Goal: Task Accomplishment & Management: Complete application form

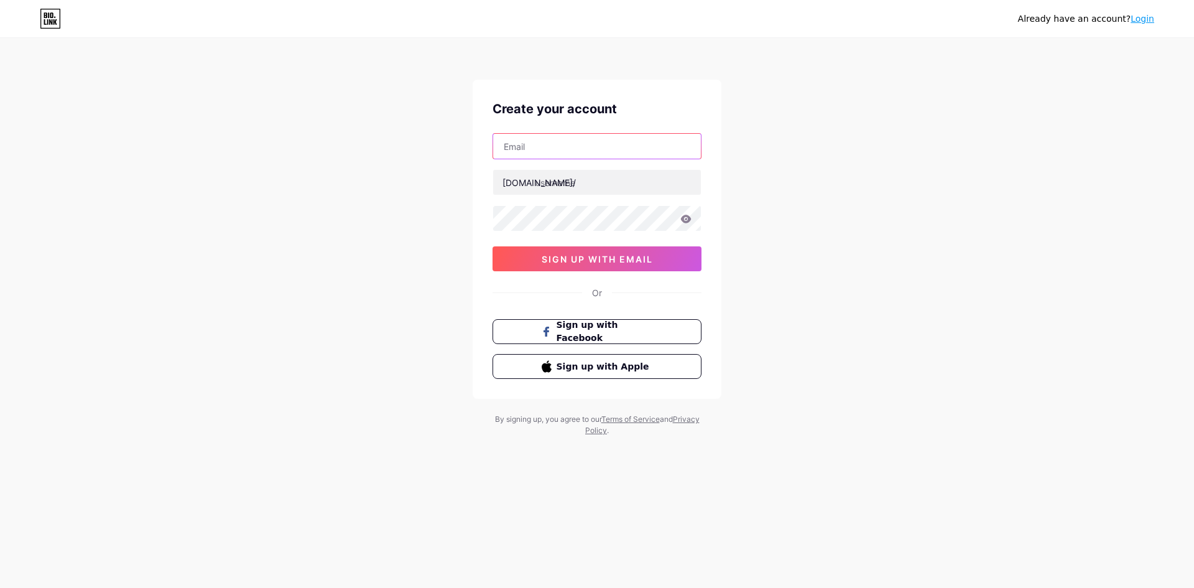
click at [550, 145] on input "text" at bounding box center [597, 146] width 208 height 25
drag, startPoint x: 626, startPoint y: 131, endPoint x: 619, endPoint y: 149, distance: 18.7
click at [626, 132] on div "Create your account [DOMAIN_NAME]/ sign up with email Or Sign up with Facebook …" at bounding box center [597, 239] width 249 height 319
click at [618, 149] on input "text" at bounding box center [597, 146] width 208 height 25
paste input "[EMAIL_ADDRESS][DOMAIN_NAME]"
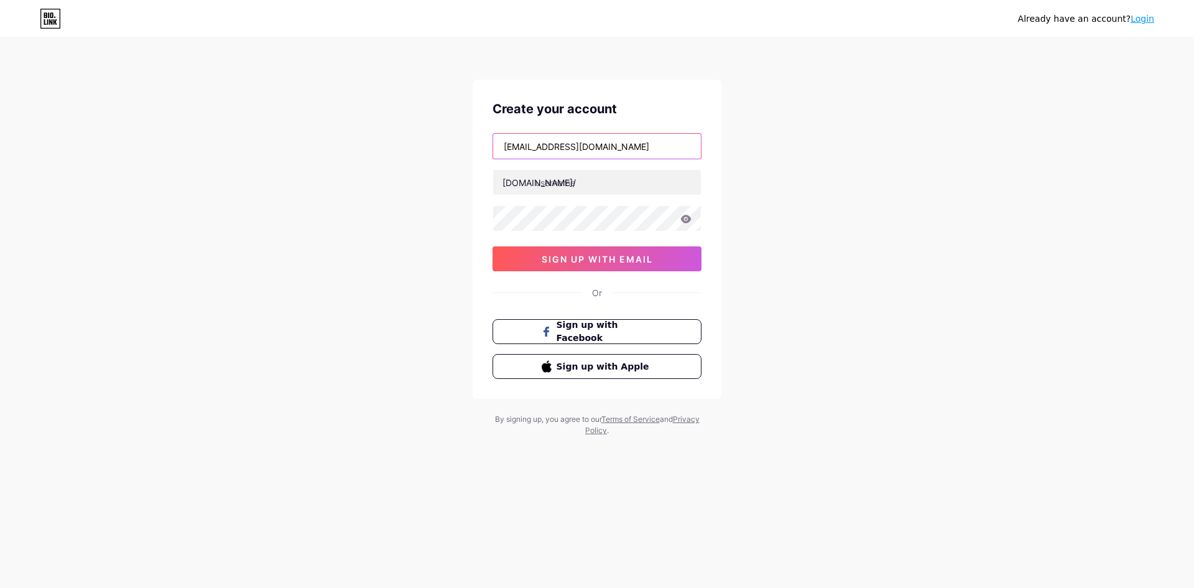
type input "[EMAIL_ADDRESS][DOMAIN_NAME]"
paste input "newhopecentre12"
type input "newhopecentre12"
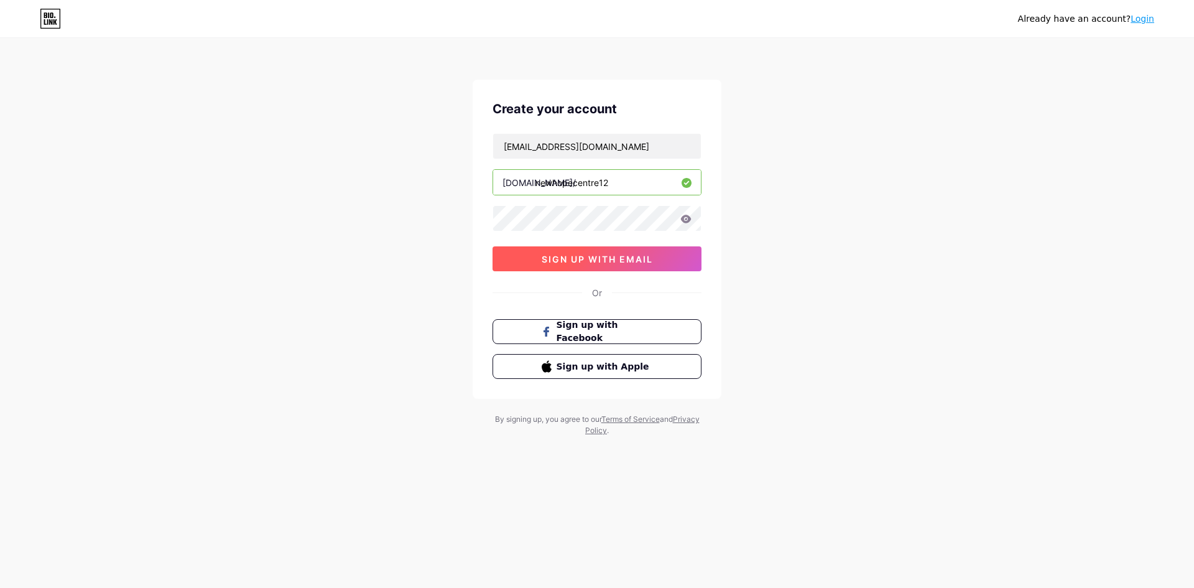
click at [595, 257] on span "sign up with email" at bounding box center [597, 259] width 111 height 11
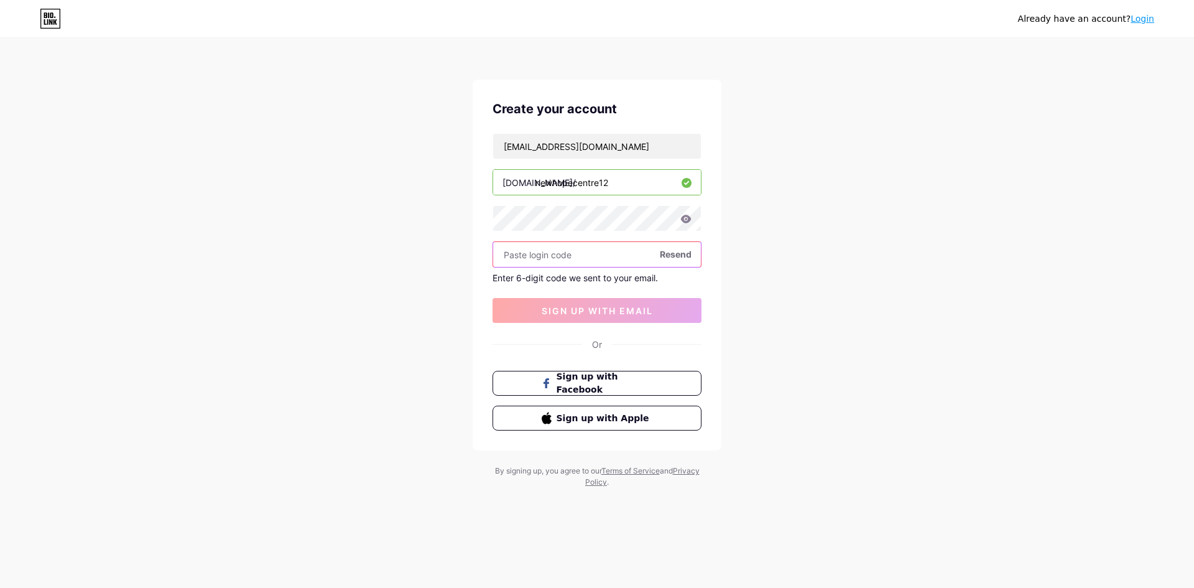
paste input "479587"
type input "479587"
click at [619, 317] on button "sign up with email" at bounding box center [597, 310] width 209 height 25
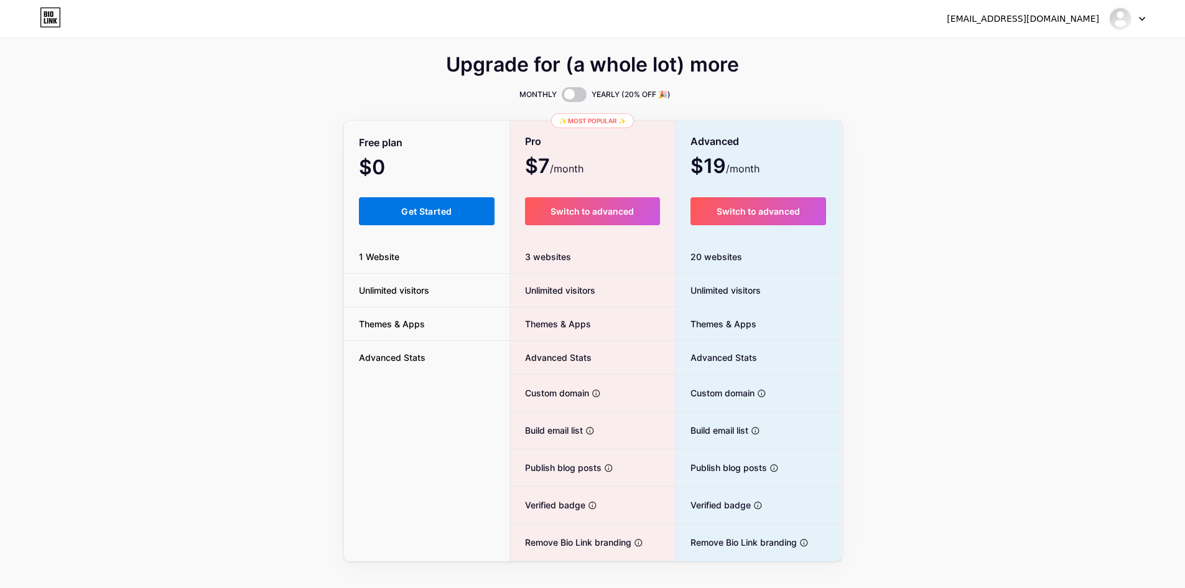
click at [450, 209] on span "Get Started" at bounding box center [426, 211] width 50 height 11
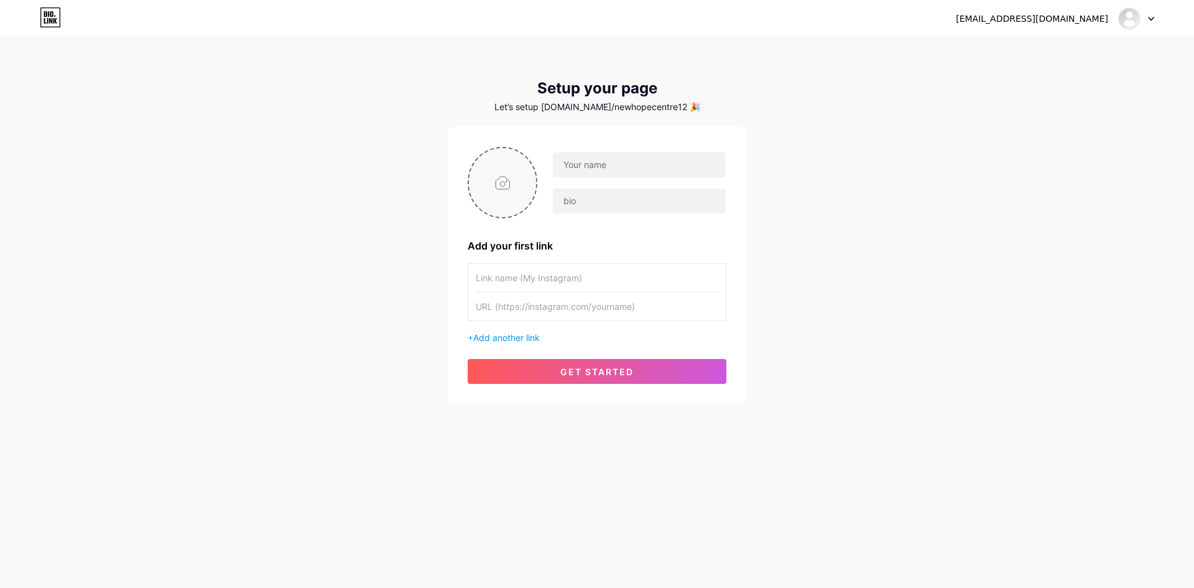
click at [498, 184] on input "file" at bounding box center [502, 182] width 67 height 69
type input "C:\fakepath\Screenshot_6.png"
click at [604, 167] on input "text" at bounding box center [639, 164] width 173 height 25
paste input "New hope treatment and rehabilitation centre"
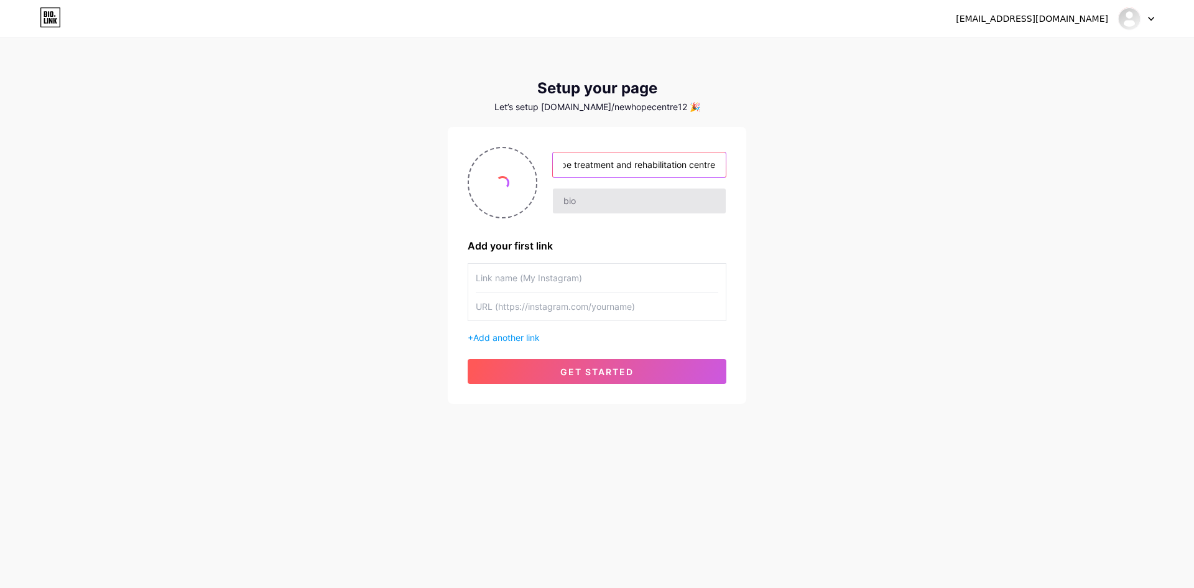
type input "New hope treatment and rehabilitation centre"
click at [585, 211] on input "text" at bounding box center [639, 200] width 173 height 25
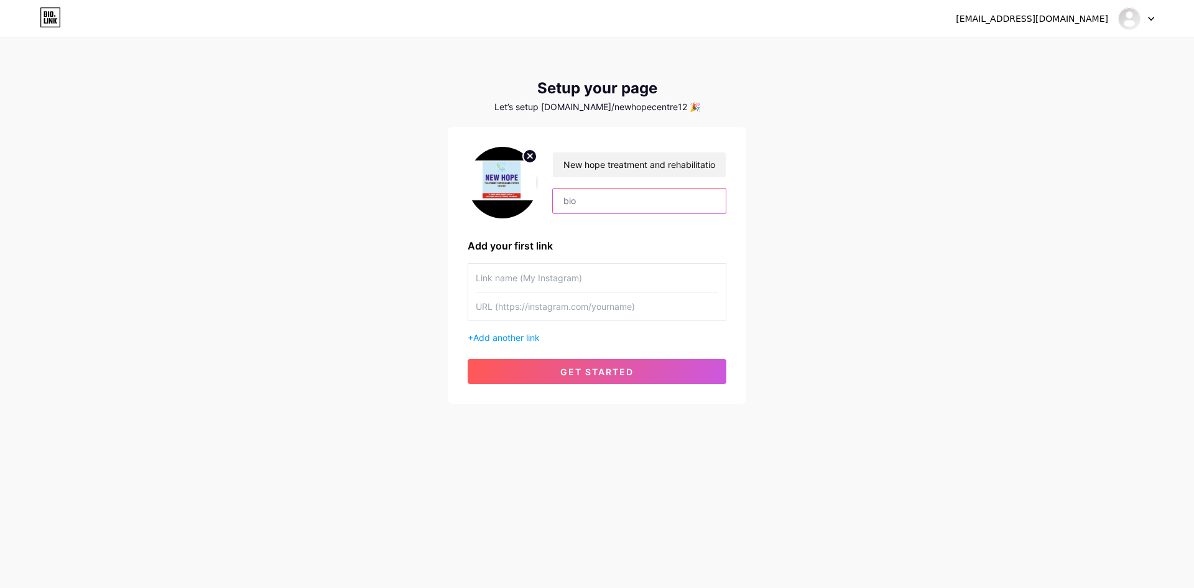
paste input ""Welcome to [GEOGRAPHIC_DATA] in [GEOGRAPHIC_DATA]. For over 10 years, we have …"
type input ""Welcome to [GEOGRAPHIC_DATA] in [GEOGRAPHIC_DATA]. For over 10 years, we have …"
paste input "Welcome to [GEOGRAPHIC_DATA] in [GEOGRAPHIC_DATA]. For over 10 years, we have p…"
type input "Welcome to [GEOGRAPHIC_DATA] in [GEOGRAPHIC_DATA]. For over 10 years, we have p…"
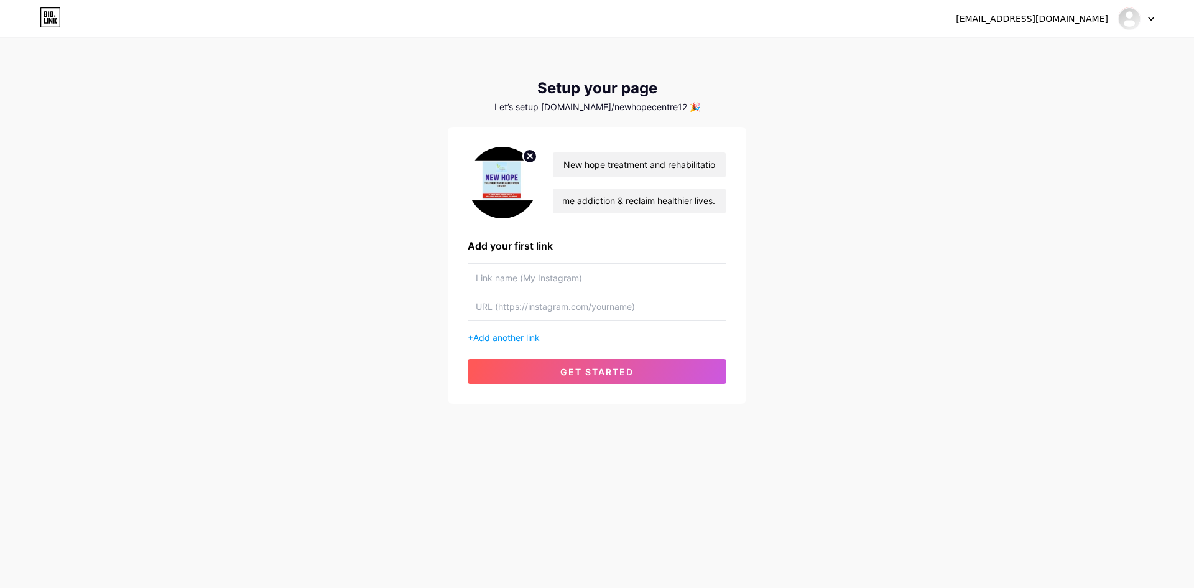
click at [498, 279] on input "text" at bounding box center [597, 278] width 243 height 28
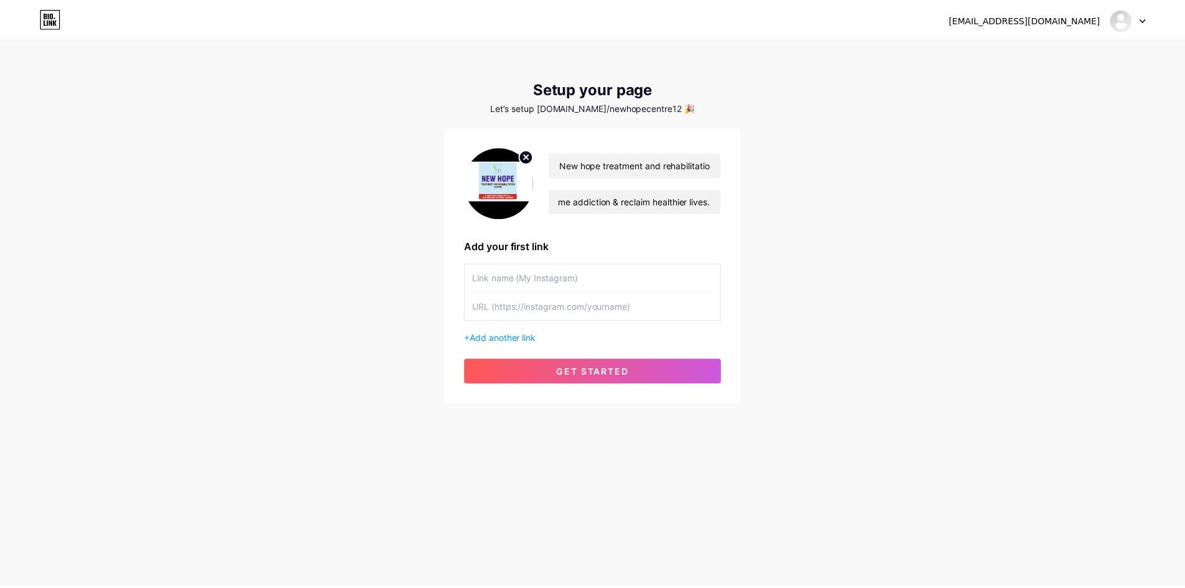
scroll to position [0, 0]
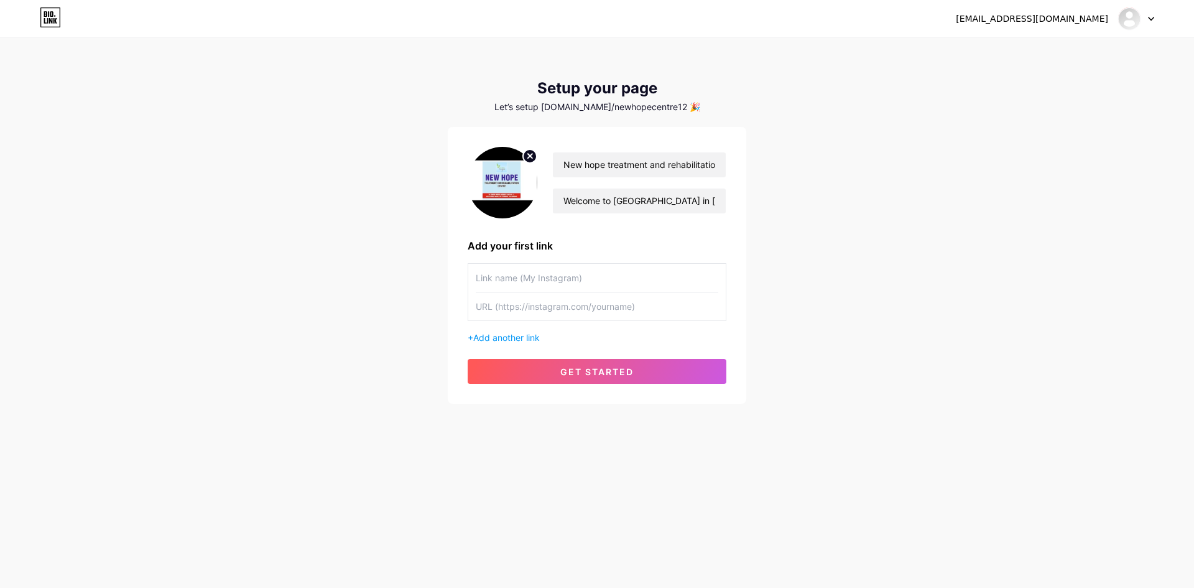
click at [510, 304] on input "text" at bounding box center [597, 306] width 243 height 28
paste input "[URL][DOMAIN_NAME]"
type input "[URL][DOMAIN_NAME]"
click at [512, 269] on input "text" at bounding box center [597, 278] width 243 height 28
type input "google my business"
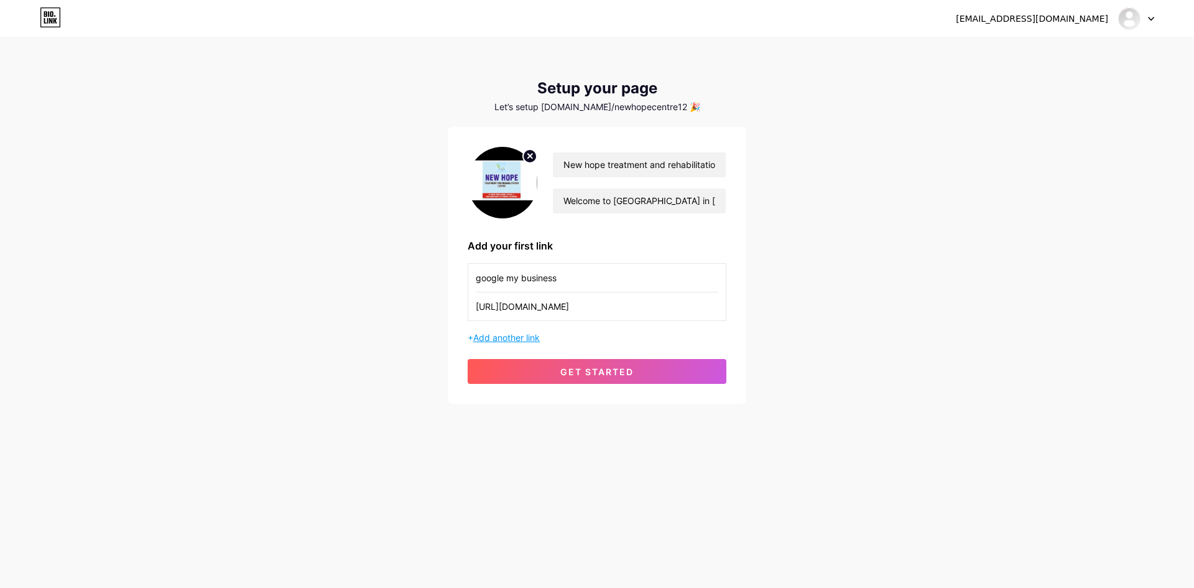
click at [521, 337] on span "Add another link" at bounding box center [506, 337] width 67 height 11
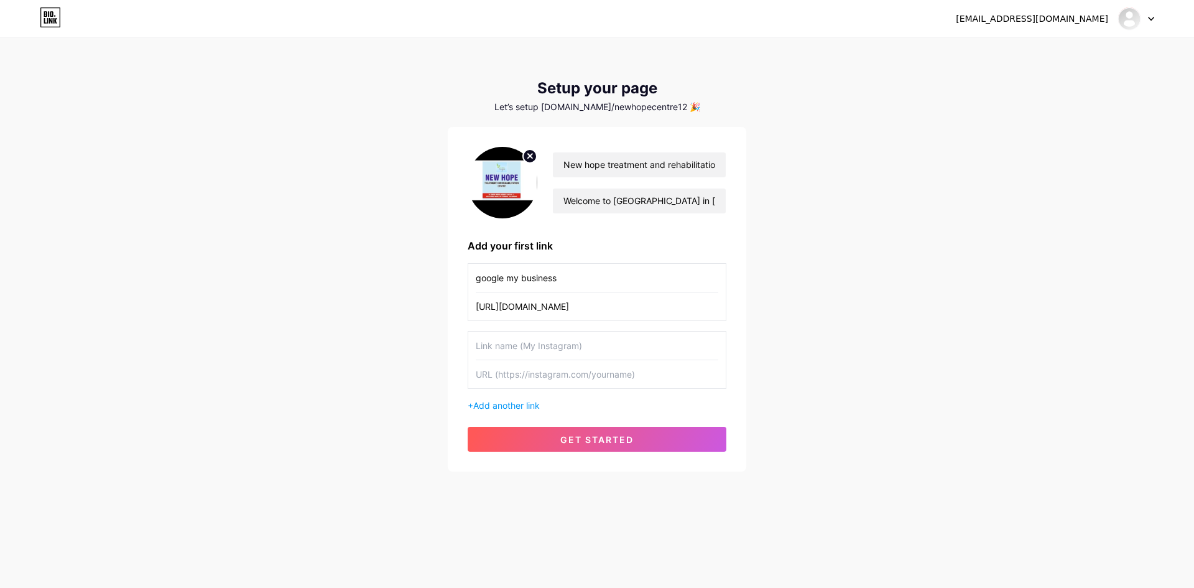
click at [518, 375] on input "text" at bounding box center [597, 374] width 243 height 28
paste input "[URL][DOMAIN_NAME]"
type input "[URL][DOMAIN_NAME]"
click at [516, 338] on input "text" at bounding box center [597, 346] width 243 height 28
type input "facebook"
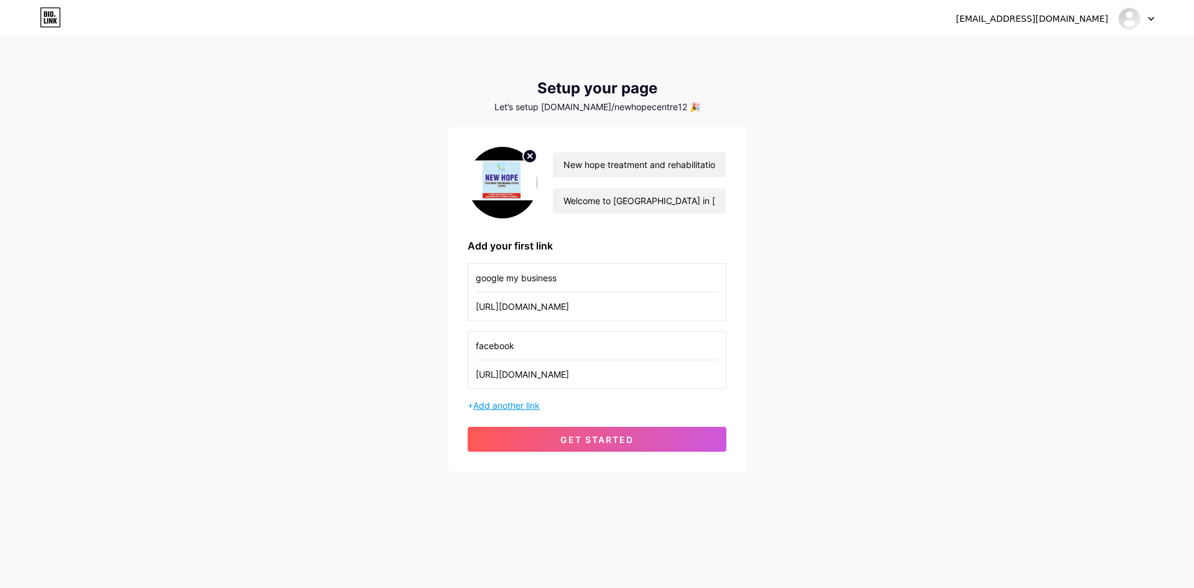
click at [511, 403] on span "Add another link" at bounding box center [506, 405] width 67 height 11
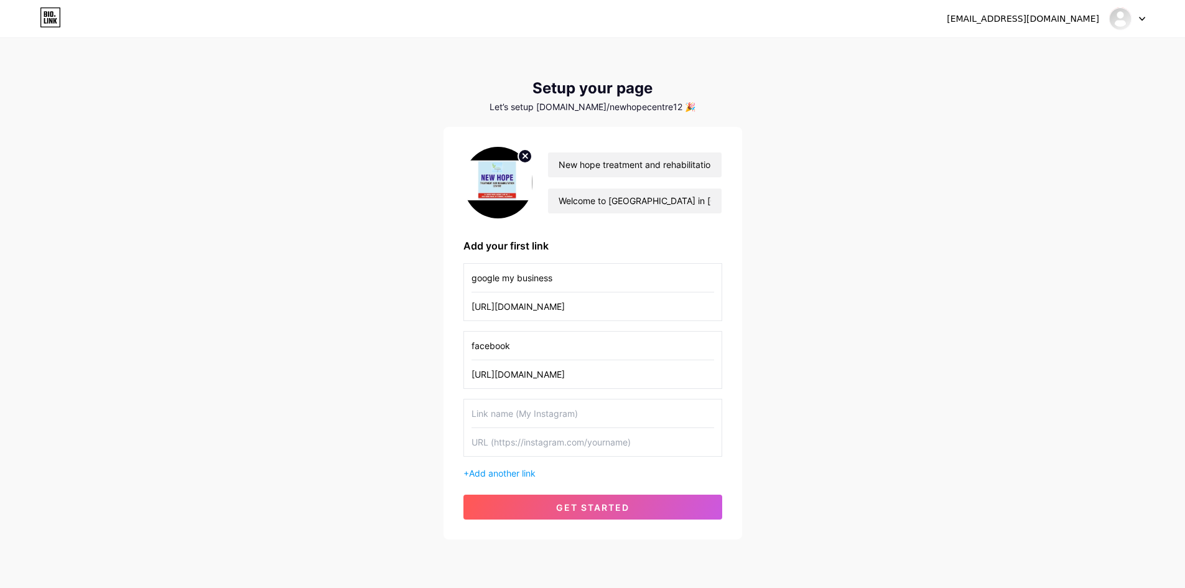
click at [504, 443] on input "text" at bounding box center [592, 442] width 243 height 28
paste input "[URL][DOMAIN_NAME]"
type input "[URL][DOMAIN_NAME]"
click at [490, 408] on input "text" at bounding box center [592, 413] width 243 height 28
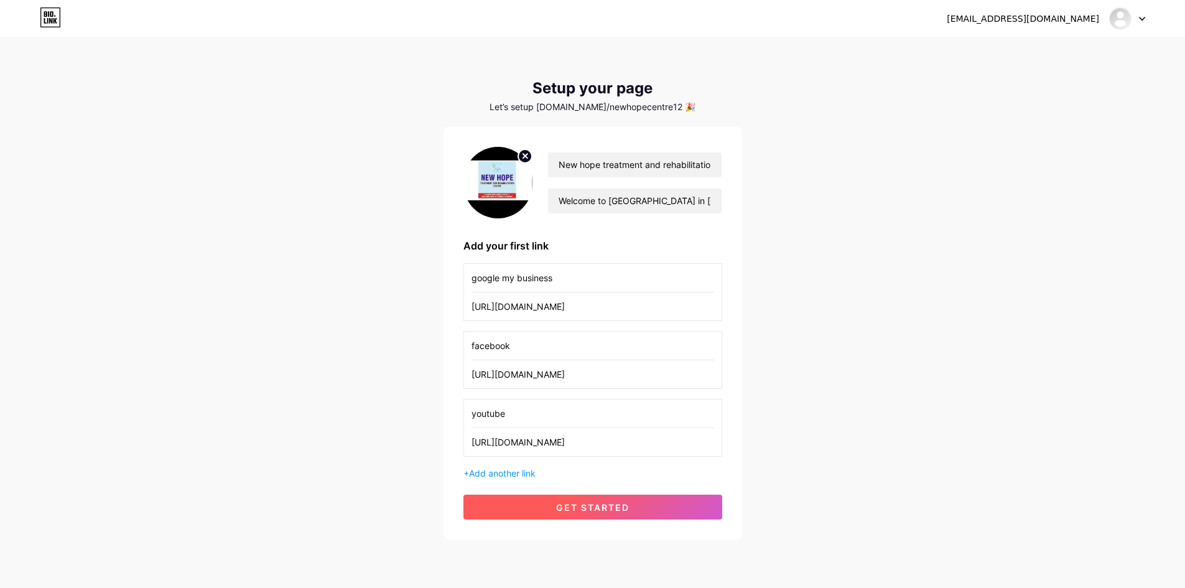
type input "youtube"
click at [580, 503] on span "get started" at bounding box center [592, 507] width 73 height 11
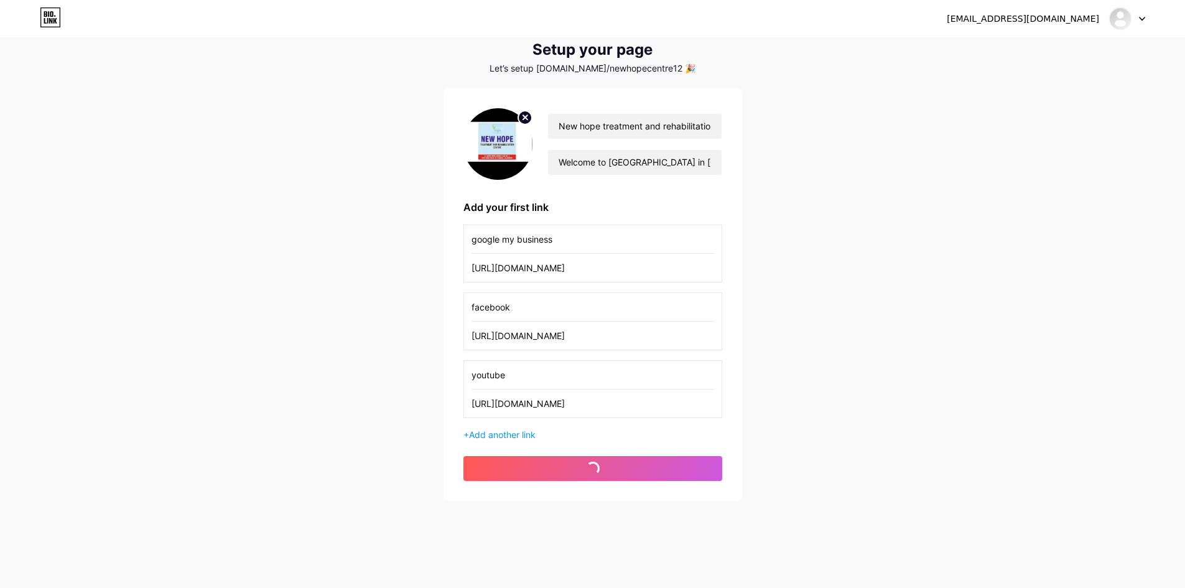
scroll to position [41, 0]
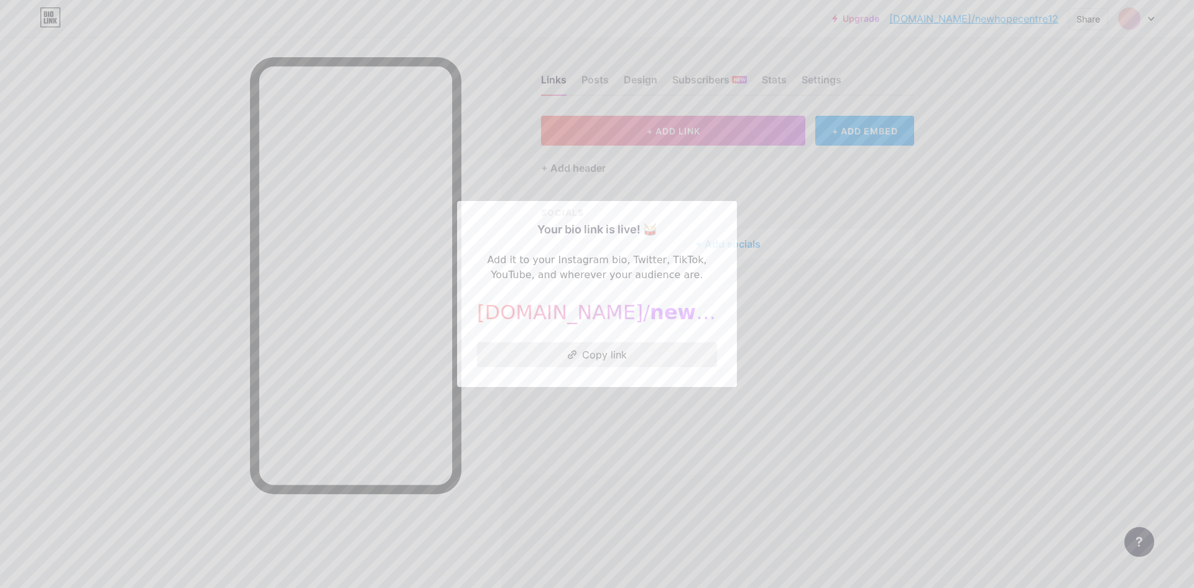
click at [596, 354] on button "Copy link" at bounding box center [597, 354] width 240 height 25
